Goal: Transaction & Acquisition: Purchase product/service

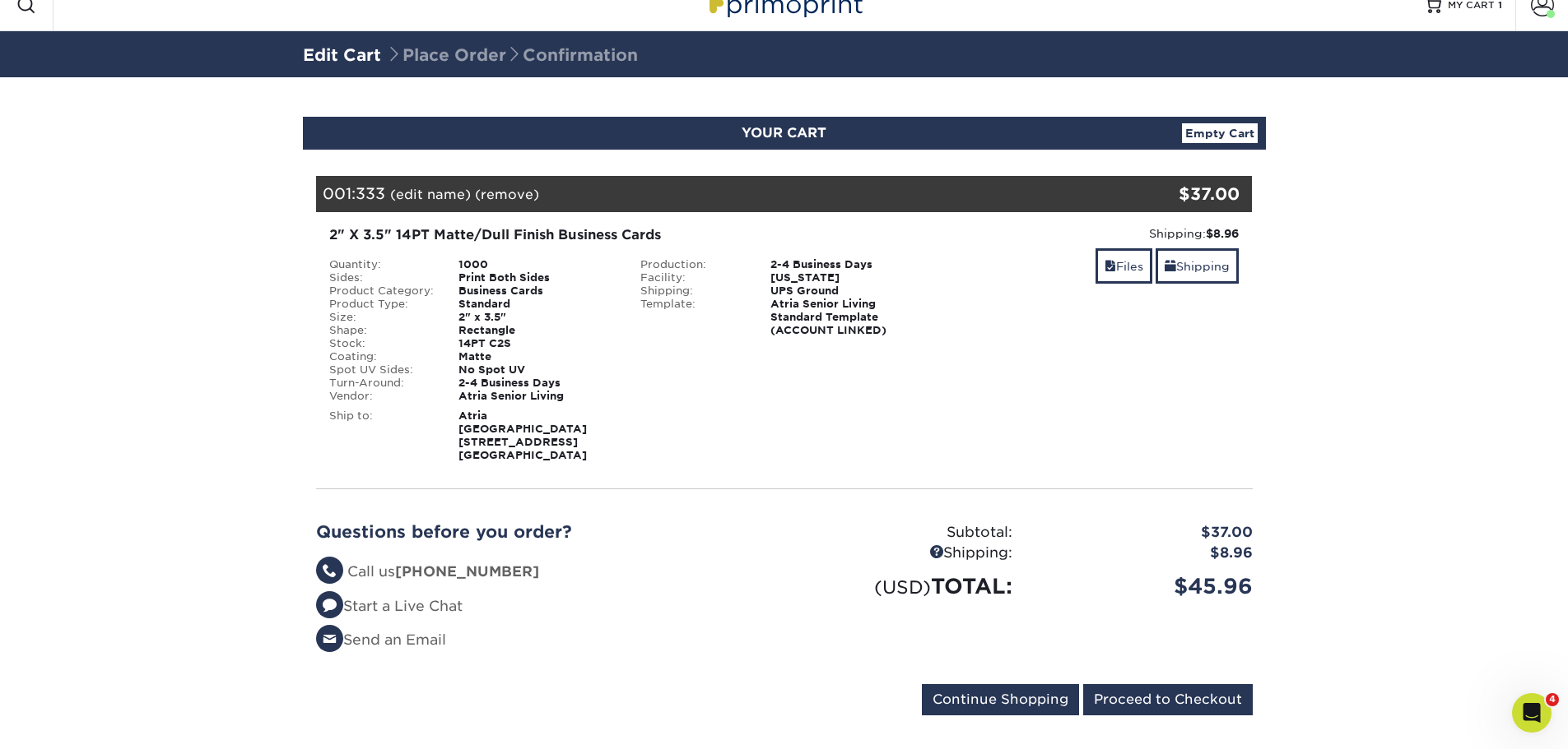
scroll to position [34, 0]
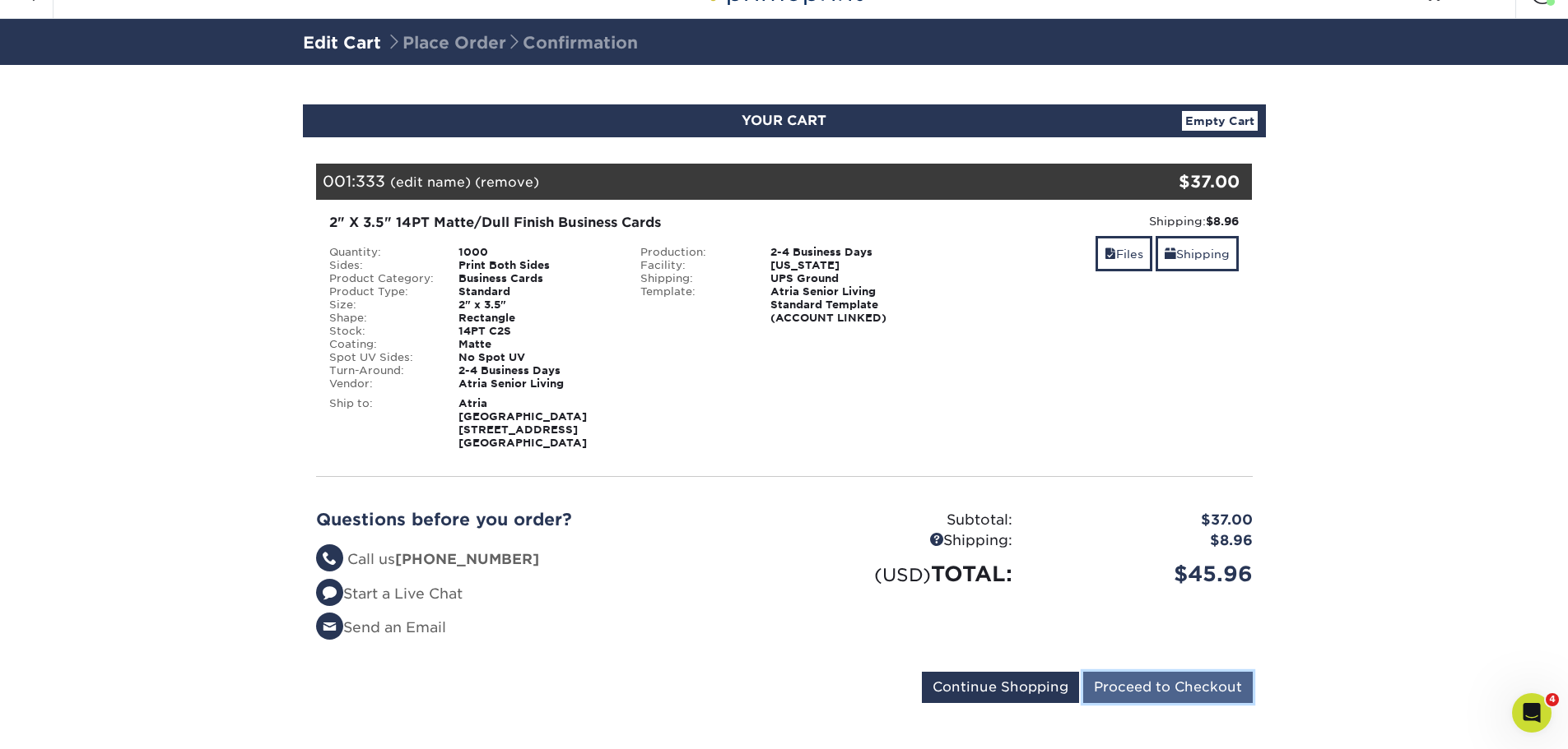
click at [1136, 672] on input "Proceed to Checkout" at bounding box center [1168, 688] width 169 height 31
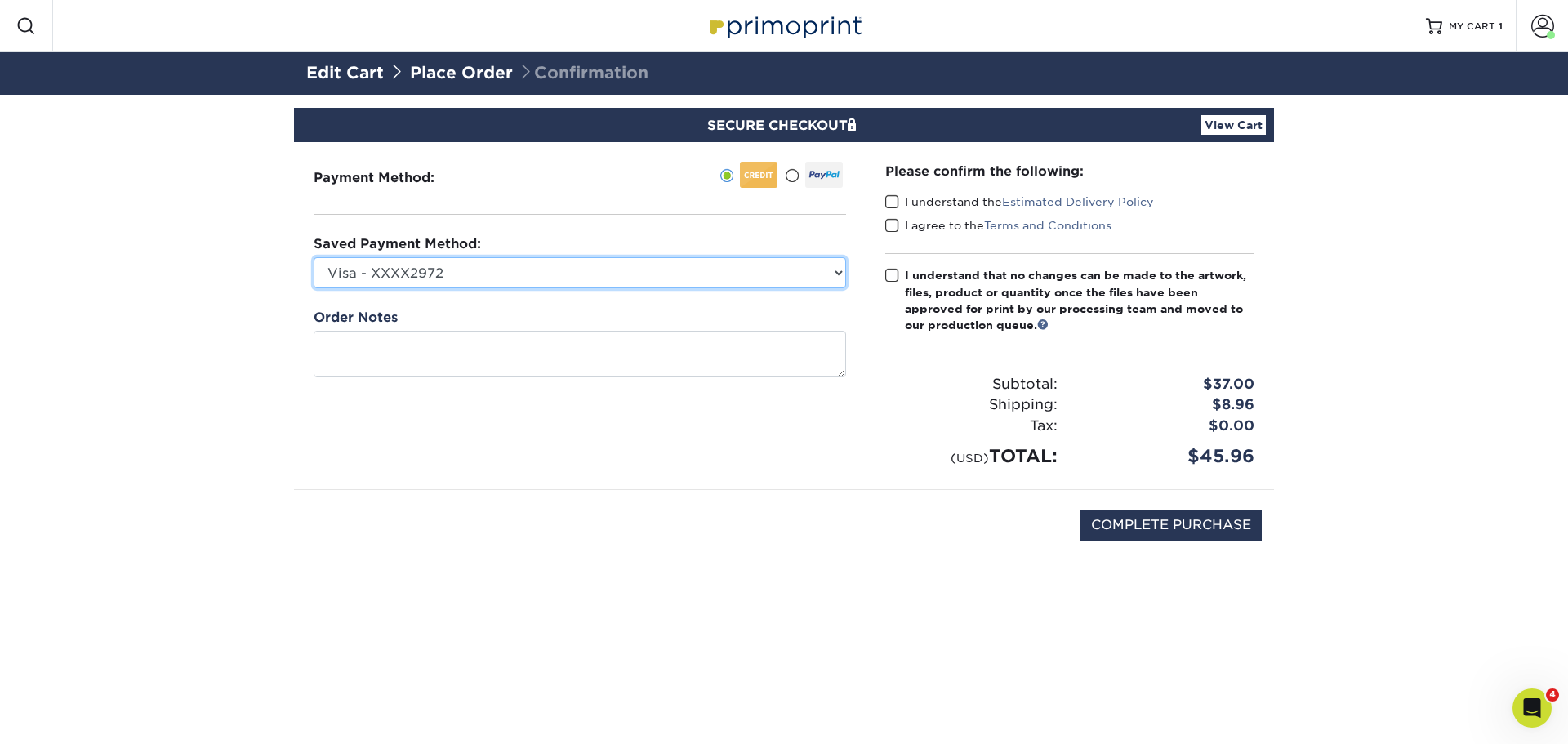
click at [825, 275] on select "Visa - XXXX2972 Visa - XXXX6983 Visa - XXXX6983 Visa - XXXX9873 Visa - XXXX4655…" at bounding box center [580, 273] width 533 height 31
select select "75713"
click at [314, 257] on select "Visa - XXXX2972 Visa - XXXX6983 Visa - XXXX6983 Visa - XXXX9873 Visa - XXXX4655…" at bounding box center [580, 273] width 533 height 31
click at [894, 201] on span at bounding box center [892, 203] width 14 height 15
click at [0, 0] on input "I understand the Estimated Delivery Policy" at bounding box center [0, 0] width 0 height 0
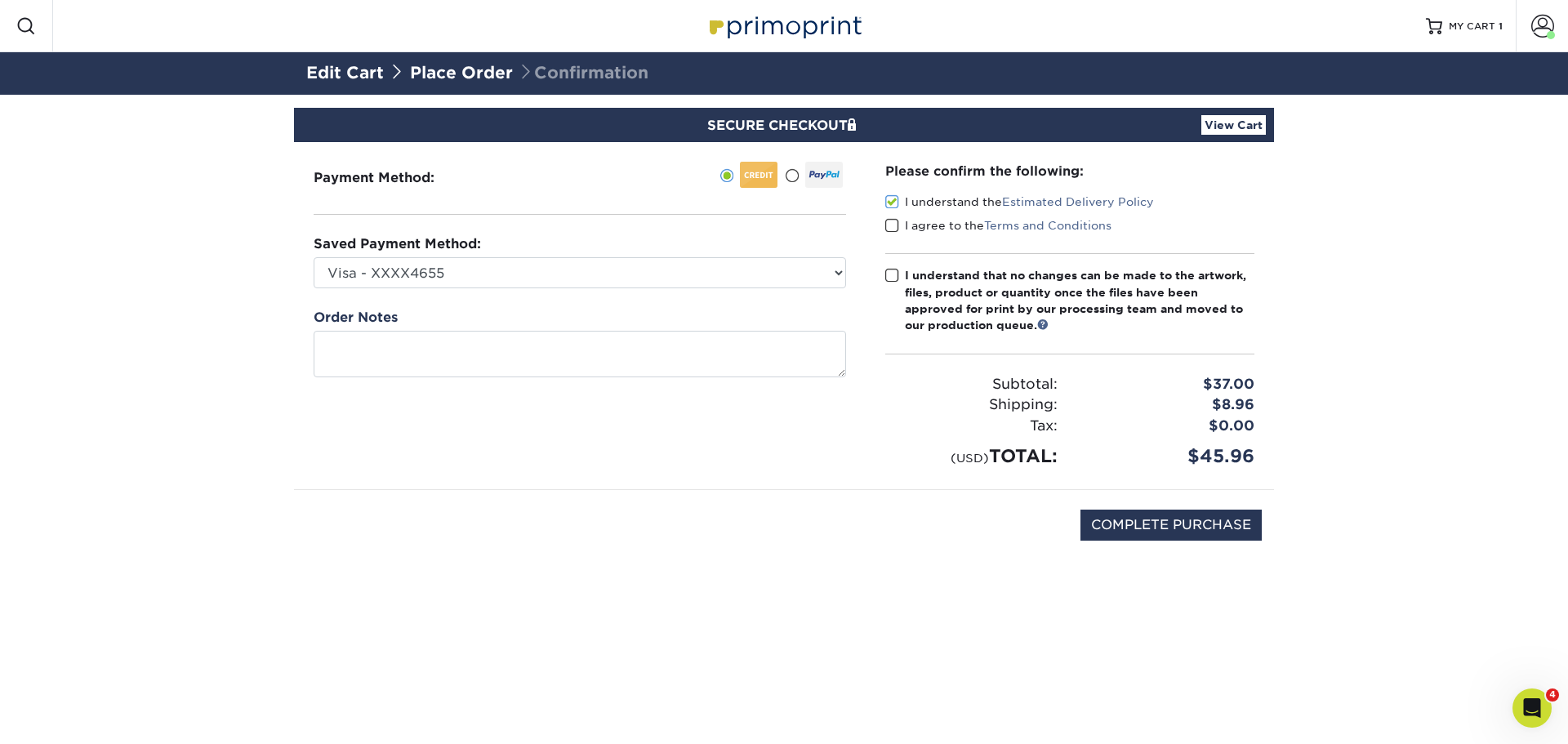
click at [894, 225] on span at bounding box center [892, 226] width 14 height 15
click at [0, 0] on input "I agree to the Terms and Conditions" at bounding box center [0, 0] width 0 height 0
click at [890, 270] on span at bounding box center [892, 275] width 14 height 15
click at [0, 0] on input "I understand that no changes can be made to the artwork, files, product or quan…" at bounding box center [0, 0] width 0 height 0
click at [1164, 530] on input "COMPLETE PURCHASE" at bounding box center [1171, 525] width 181 height 31
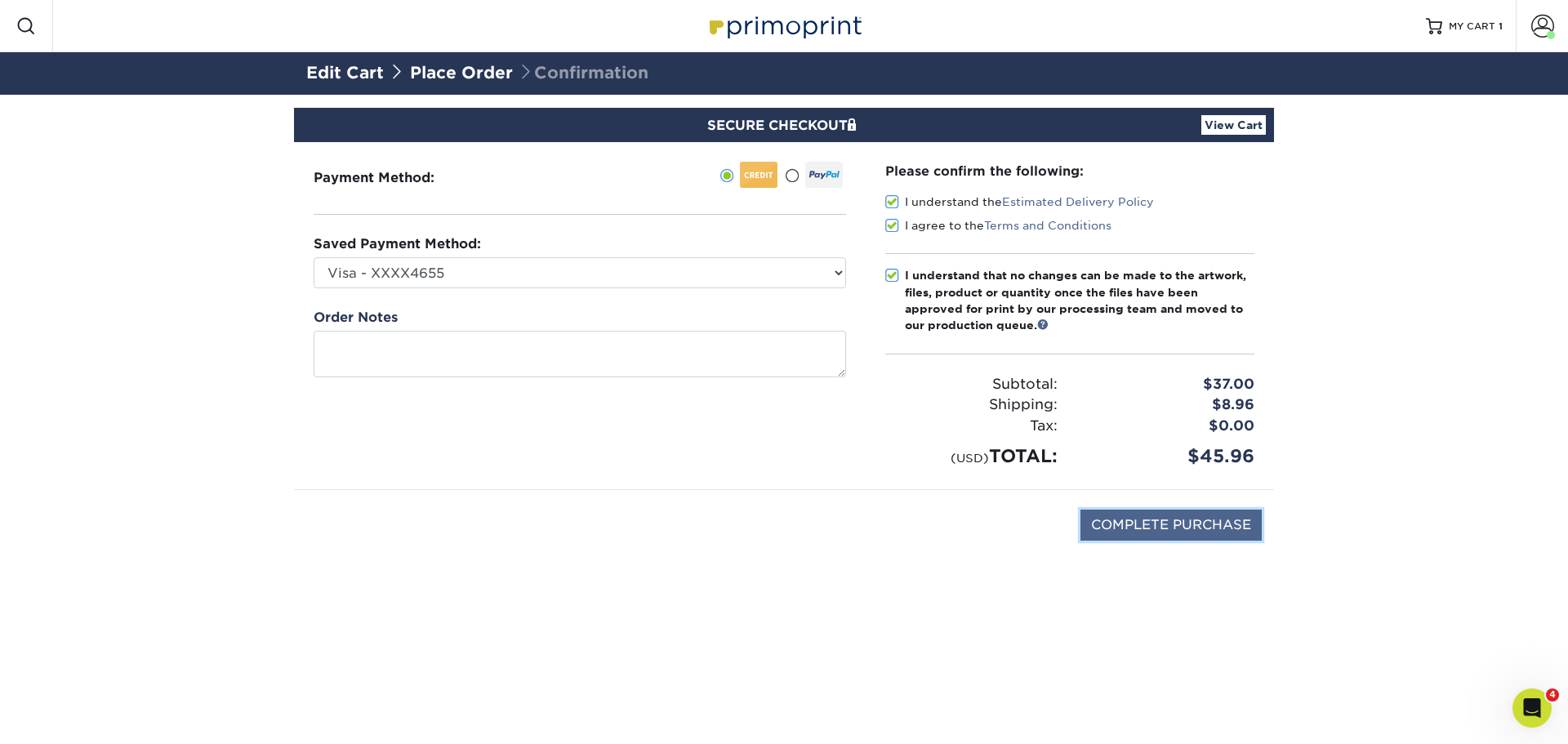
type input "PROCESSING, PLEASE WAIT..."
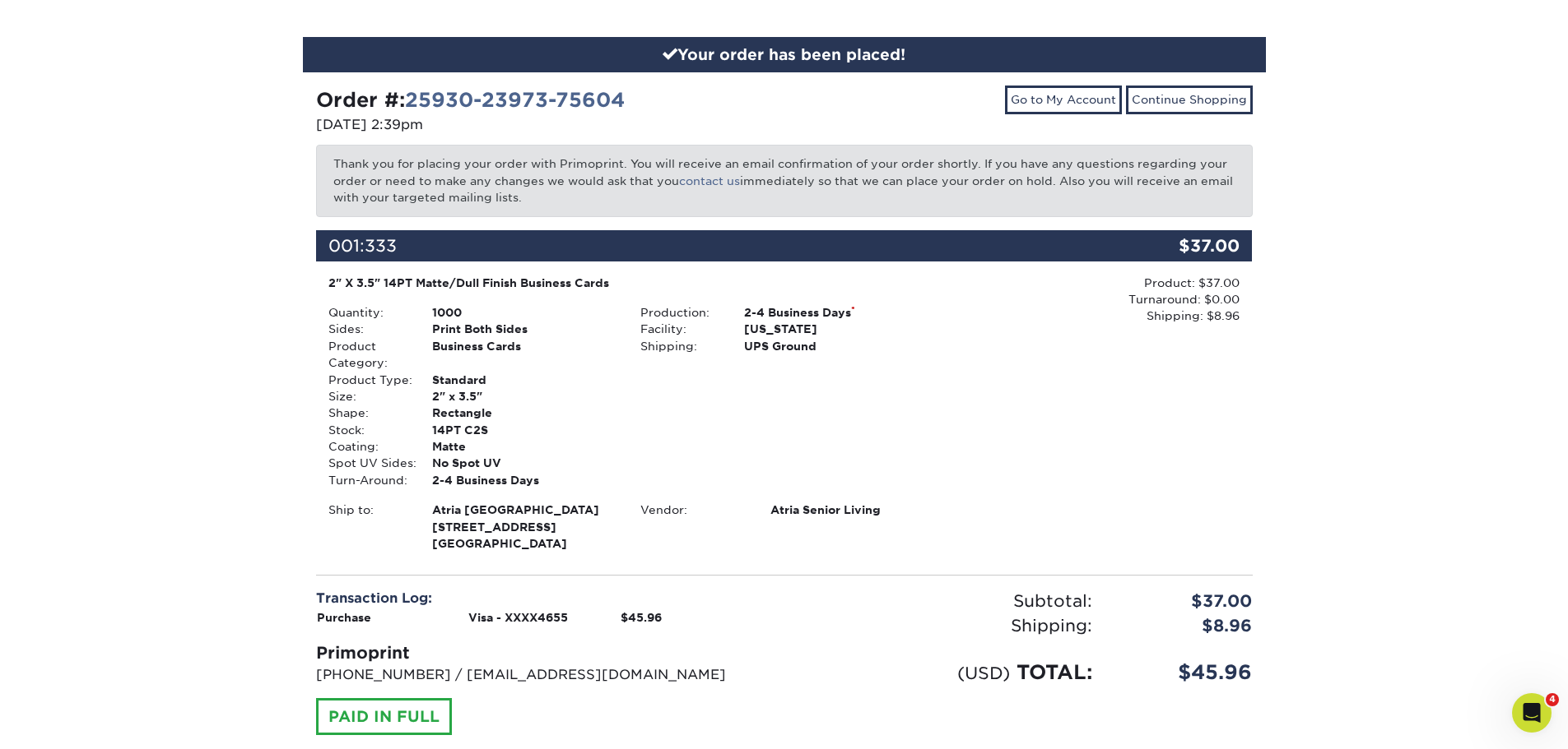
scroll to position [208, 0]
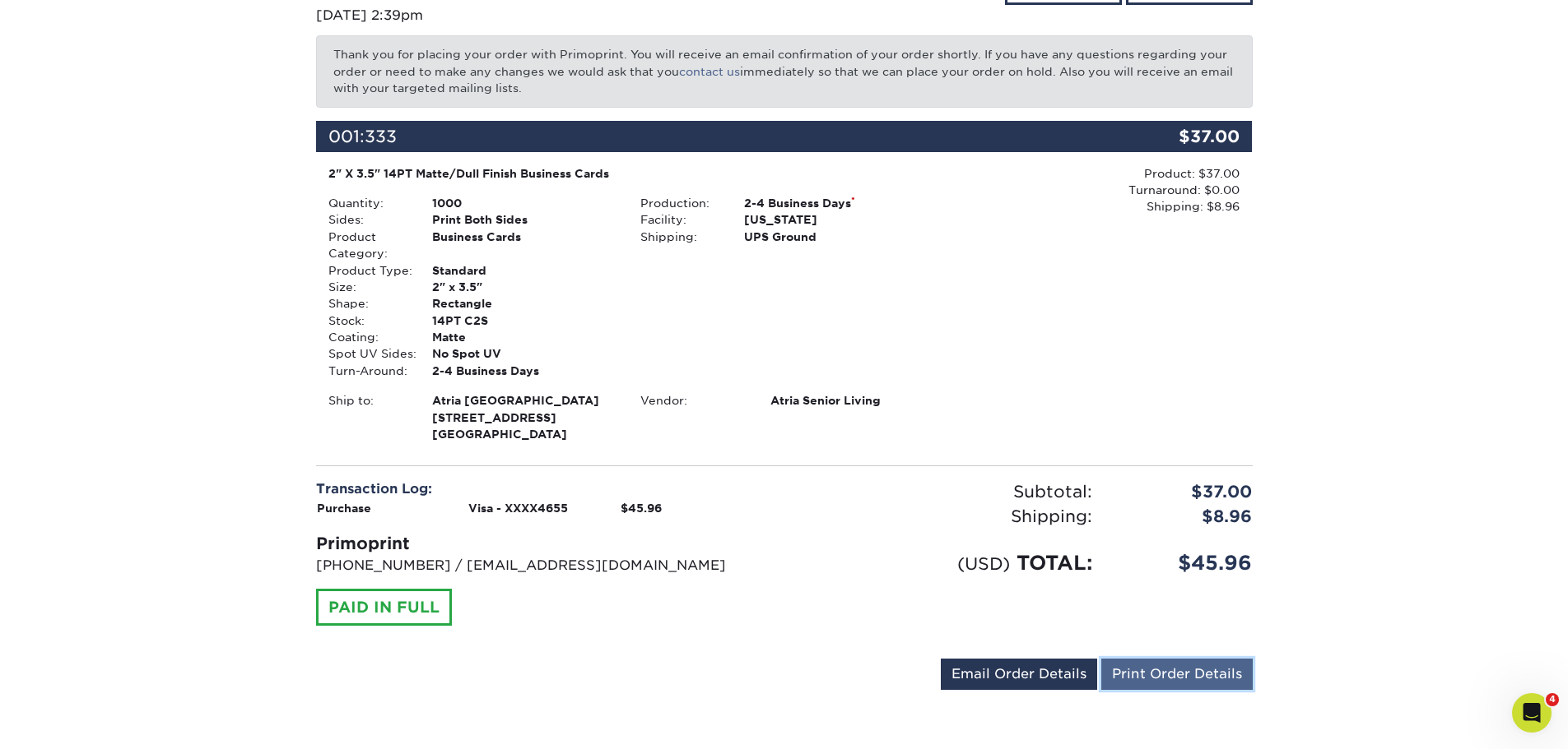
click at [1137, 676] on link "Print Order Details" at bounding box center [1176, 675] width 151 height 31
